Goal: Find contact information: Find contact information

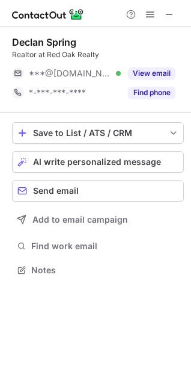
scroll to position [262, 191]
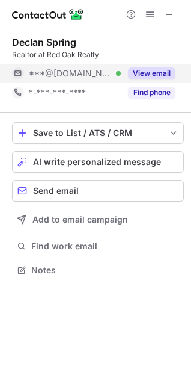
click at [143, 72] on button "View email" at bounding box center [152, 73] width 48 height 12
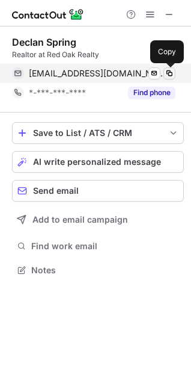
click at [171, 73] on span at bounding box center [170, 74] width 10 height 10
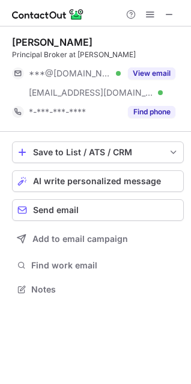
scroll to position [281, 191]
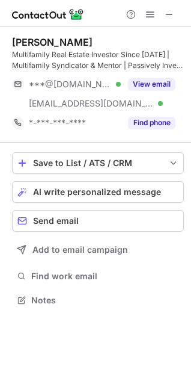
scroll to position [292, 191]
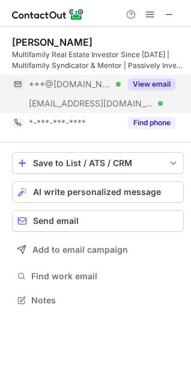
click at [166, 84] on button "View email" at bounding box center [152, 84] width 48 height 12
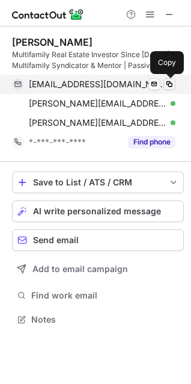
scroll to position [311, 191]
click at [170, 87] on span at bounding box center [170, 84] width 10 height 10
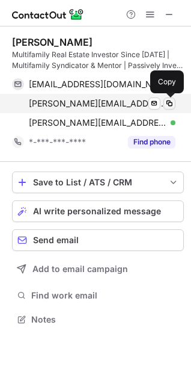
click at [166, 105] on span at bounding box center [170, 104] width 10 height 10
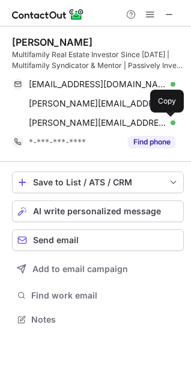
drag, startPoint x: 173, startPoint y: 122, endPoint x: 102, endPoint y: 28, distance: 118.6
click at [173, 123] on span at bounding box center [170, 123] width 10 height 10
